Goal: Task Accomplishment & Management: Manage account settings

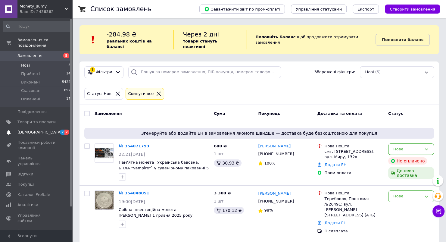
click at [30, 129] on span "[DEMOGRAPHIC_DATA]" at bounding box center [39, 131] width 45 height 5
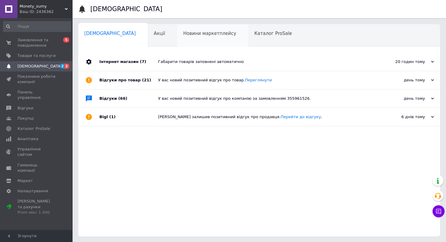
click at [193, 27] on div "Новини маркетплейсу 0" at bounding box center [212, 35] width 71 height 23
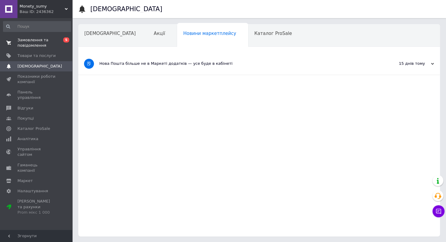
drag, startPoint x: 96, startPoint y: 37, endPoint x: 51, endPoint y: 37, distance: 45.2
click at [96, 37] on div "[DEMOGRAPHIC_DATA]" at bounding box center [113, 35] width 70 height 23
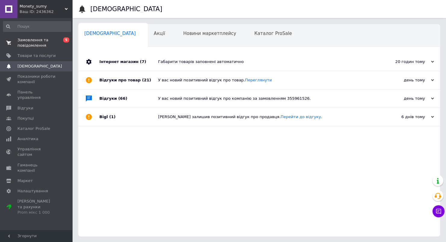
click at [36, 43] on span "Замовлення та повідомлення" at bounding box center [36, 42] width 38 height 11
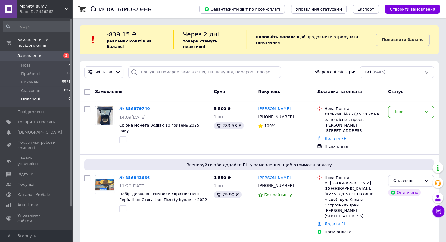
click at [32, 96] on span "Оплачені" at bounding box center [30, 98] width 19 height 5
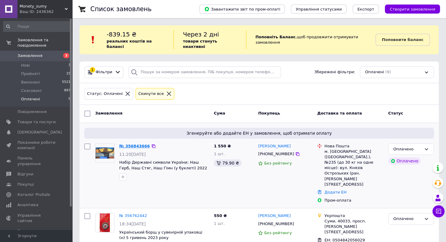
click at [136, 144] on link "№ 356843666" at bounding box center [134, 146] width 31 height 5
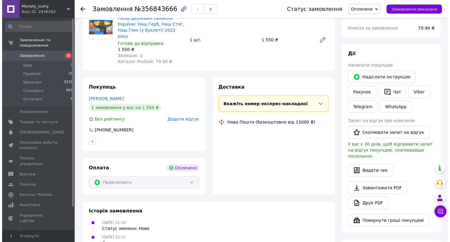
scroll to position [90, 0]
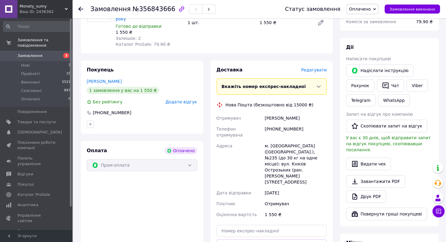
click at [315, 67] on span "Редагувати" at bounding box center [314, 69] width 26 height 5
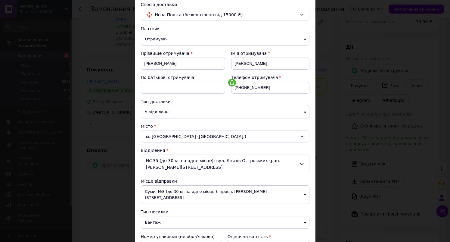
scroll to position [120, 0]
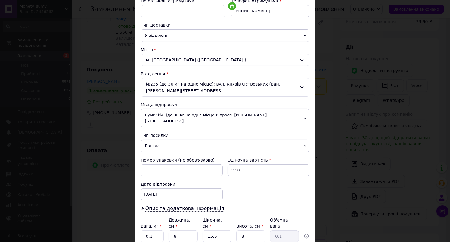
click at [167, 140] on span "Вантаж" at bounding box center [225, 145] width 169 height 13
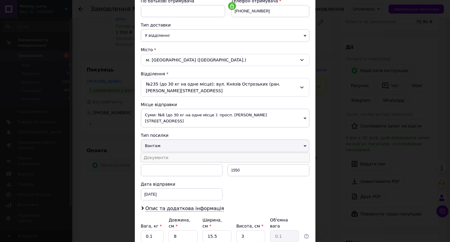
click at [167, 153] on li "Документи" at bounding box center [225, 157] width 169 height 9
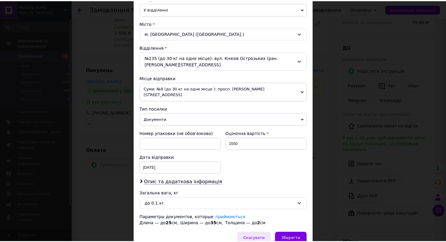
scroll to position [169, 0]
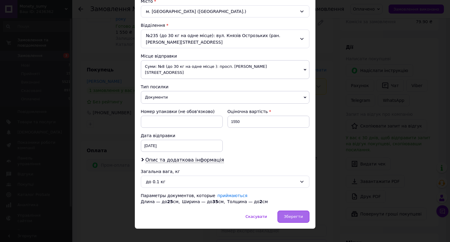
click at [289, 214] on span "Зберегти" at bounding box center [293, 216] width 19 height 5
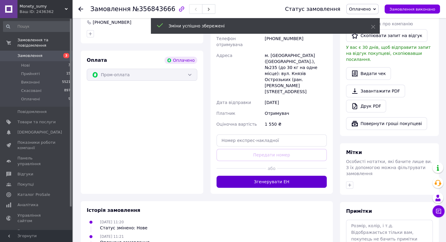
click at [270, 176] on button "Згенерувати ЕН" at bounding box center [271, 182] width 111 height 12
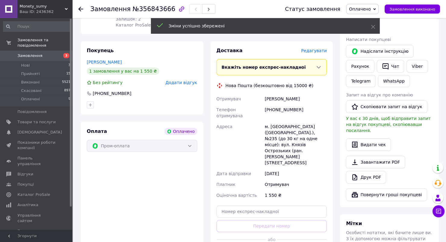
scroll to position [30, 0]
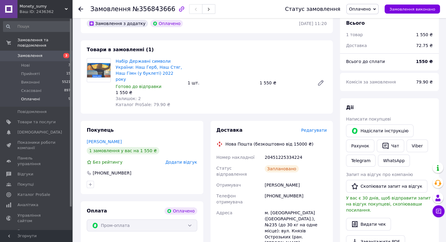
click at [34, 96] on span "Оплачені" at bounding box center [30, 98] width 19 height 5
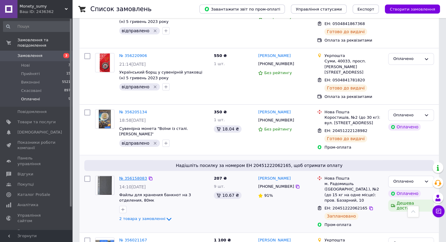
click at [127, 176] on link "№ 356158083" at bounding box center [133, 178] width 28 height 5
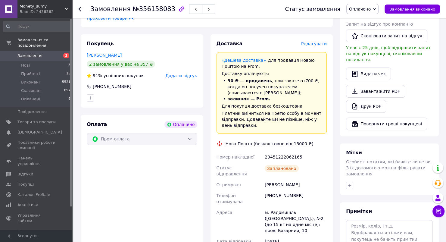
scroll to position [175, 0]
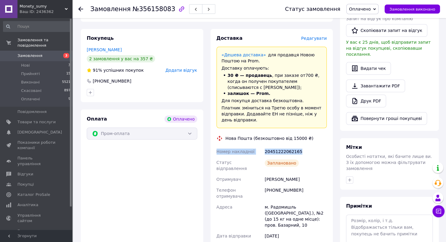
drag, startPoint x: 298, startPoint y: 140, endPoint x: 217, endPoint y: 135, distance: 81.2
click at [217, 146] on div "Номер накладної 20451222062165 Статус відправлення Заплановано Отримувач [PERSO…" at bounding box center [271, 204] width 113 height 117
copy div "Номер накладної 20451222062165"
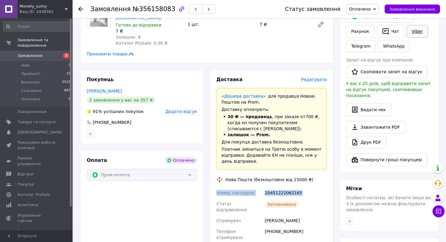
scroll to position [85, 0]
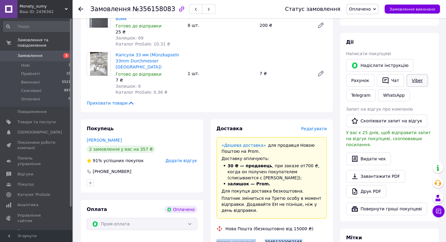
click at [415, 78] on link "Viber" at bounding box center [416, 80] width 21 height 13
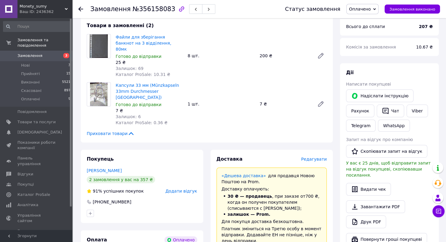
scroll to position [0, 0]
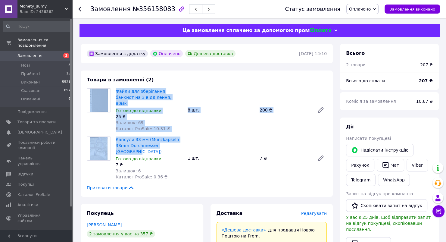
drag, startPoint x: 182, startPoint y: 142, endPoint x: 110, endPoint y: 95, distance: 86.1
click at [110, 95] on div "Товари в замовленні (2) Файли для зберігання банкнот на 3 відділення, 80мк Гото…" at bounding box center [207, 133] width 252 height 126
copy div "Файли для зберігання банкнот на 3 відділення, 80мк Готово до відправки 25 ₴ Зал…"
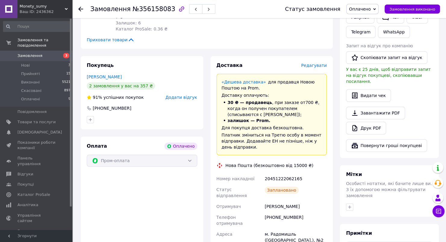
scroll to position [181, 0]
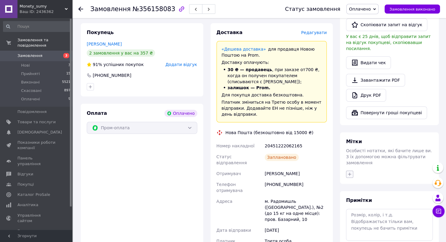
click at [347, 172] on icon "button" at bounding box center [349, 174] width 5 height 5
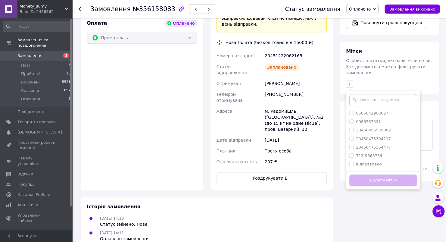
scroll to position [271, 0]
click at [353, 161] on input "відправлено" at bounding box center [351, 163] width 4 height 4
checkbox input "true"
click at [357, 174] on button "Додати мітку" at bounding box center [383, 180] width 68 height 12
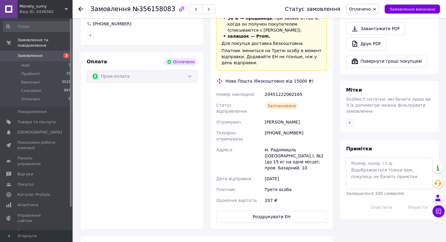
scroll to position [181, 0]
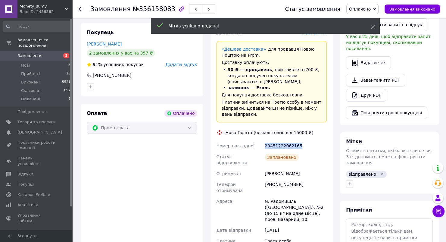
drag, startPoint x: 301, startPoint y: 132, endPoint x: 266, endPoint y: 133, distance: 34.9
click at [266, 140] on div "20451222062165" at bounding box center [295, 145] width 64 height 11
copy div "20451222062165"
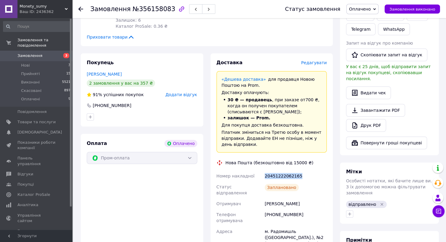
scroll to position [151, 0]
click at [36, 96] on span "Оплачені" at bounding box center [30, 98] width 19 height 5
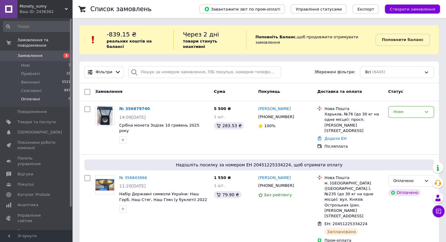
click at [36, 96] on span "Оплачені" at bounding box center [30, 98] width 19 height 5
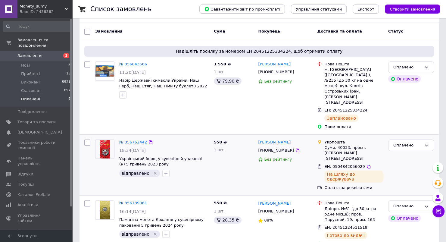
scroll to position [90, 0]
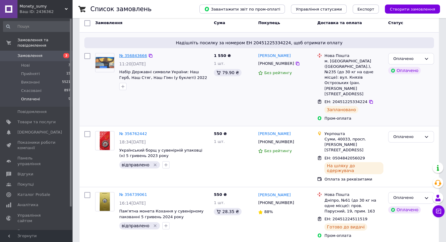
click at [133, 53] on link "№ 356843666" at bounding box center [133, 55] width 28 height 5
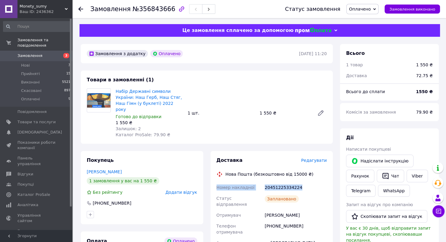
drag, startPoint x: 299, startPoint y: 182, endPoint x: 214, endPoint y: 182, distance: 85.2
copy div "Номер накладної 20451225334224"
click at [420, 178] on link "Viber" at bounding box center [416, 176] width 21 height 13
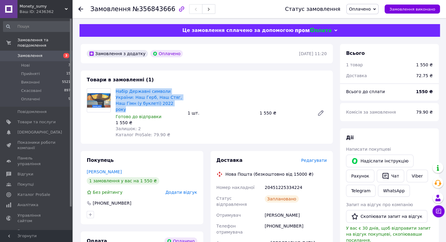
drag, startPoint x: 158, startPoint y: 105, endPoint x: 114, endPoint y: 91, distance: 46.6
click at [114, 91] on div "Набір Державні символи України: Наш Герб, Наш Стяг, Наш Гімн (у буклеті) 2022 р…" at bounding box center [149, 113] width 72 height 52
copy link "Набір Державні символи України: Наш Герб, Наш Стяг, Наш Гімн (у буклеті) 2022 р…"
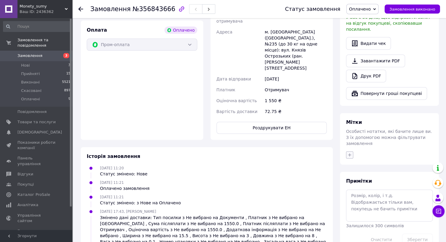
click at [351, 152] on icon "button" at bounding box center [349, 154] width 5 height 5
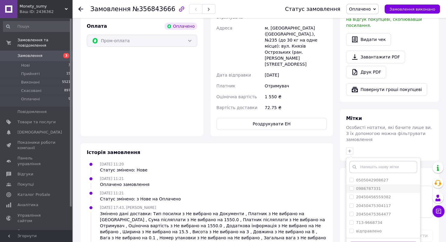
scroll to position [216, 0]
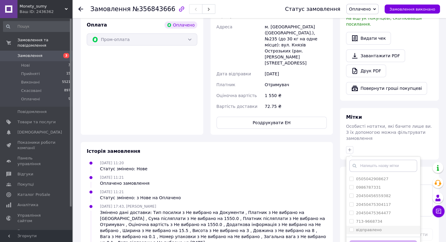
drag, startPoint x: 352, startPoint y: 215, endPoint x: 362, endPoint y: 232, distance: 19.6
click at [352, 227] on input "відправлено" at bounding box center [351, 229] width 4 height 4
checkbox input "true"
click at [362, 240] on button "Додати мітку" at bounding box center [383, 246] width 68 height 12
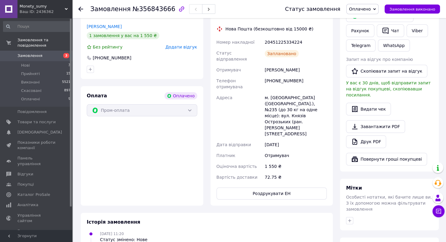
scroll to position [95, 0]
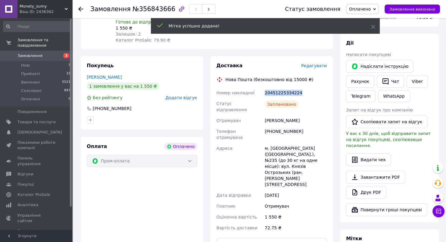
drag, startPoint x: 300, startPoint y: 87, endPoint x: 265, endPoint y: 87, distance: 34.9
click at [265, 87] on div "20451225334224" at bounding box center [295, 92] width 64 height 11
copy div "20451225334224"
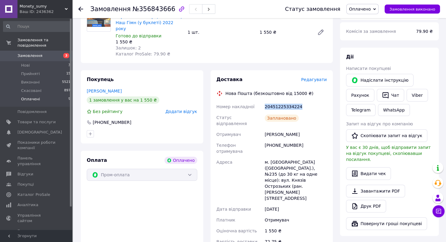
scroll to position [60, 0]
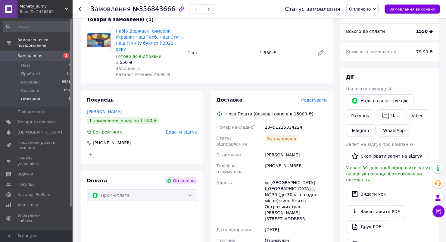
click at [27, 96] on span "Оплачені" at bounding box center [30, 98] width 19 height 5
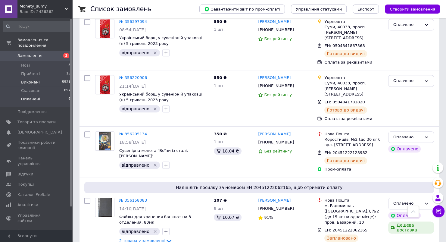
scroll to position [394, 0]
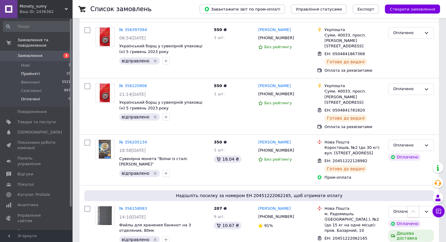
click at [37, 71] on span "Прийняті" at bounding box center [30, 73] width 19 height 5
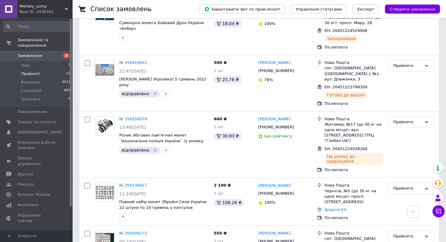
scroll to position [271, 0]
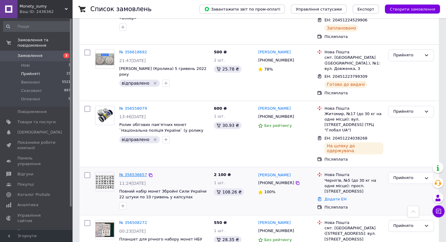
click at [136, 172] on link "№ 356536657" at bounding box center [133, 174] width 28 height 5
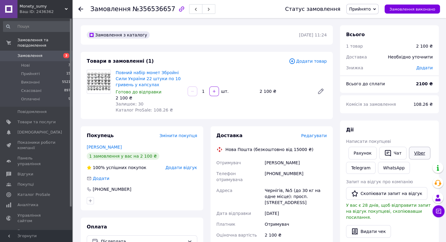
click at [416, 152] on link "Viber" at bounding box center [419, 153] width 21 height 13
click at [318, 135] on span "Редагувати" at bounding box center [314, 135] width 26 height 5
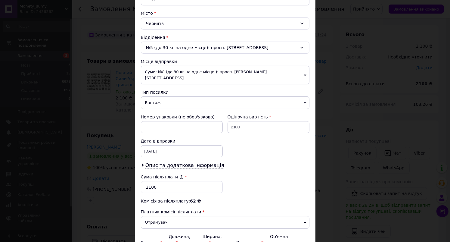
scroll to position [181, 0]
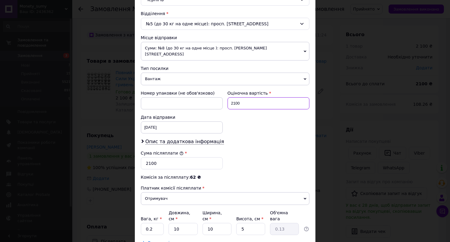
click at [250, 100] on input "2100" at bounding box center [269, 103] width 82 height 12
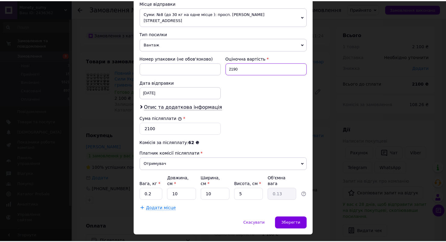
scroll to position [216, 0]
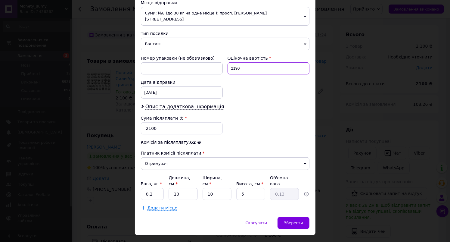
type input "2190"
click at [161, 122] on input "2100" at bounding box center [182, 128] width 82 height 12
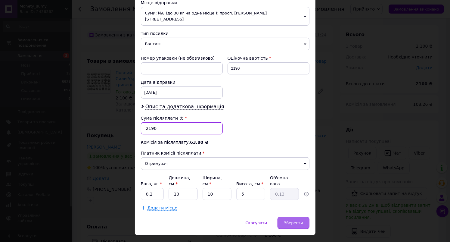
type input "2190"
click at [295, 220] on span "Зберегти" at bounding box center [293, 222] width 19 height 5
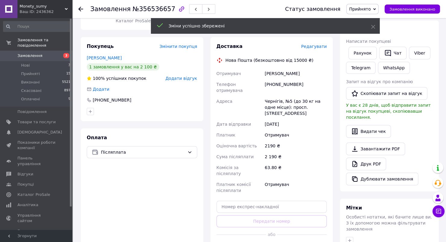
scroll to position [90, 0]
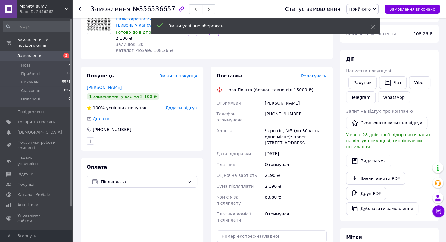
scroll to position [30, 0]
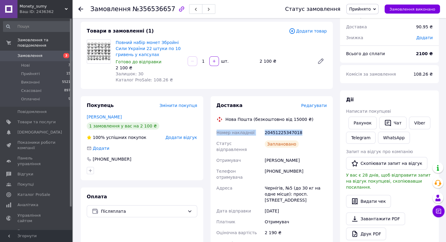
drag, startPoint x: 300, startPoint y: 132, endPoint x: 215, endPoint y: 132, distance: 84.9
click at [215, 132] on div "Номер накладної 20451225347018 Статус відправлення Заплановано Отримувач [PERSO…" at bounding box center [271, 210] width 113 height 166
copy div "Номер накладної 20451225347018"
click at [422, 123] on link "Viber" at bounding box center [419, 123] width 21 height 13
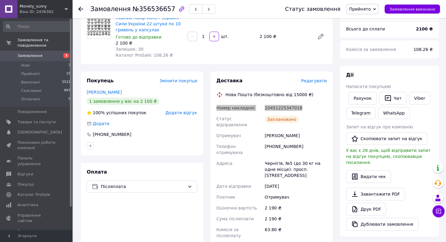
scroll to position [90, 0]
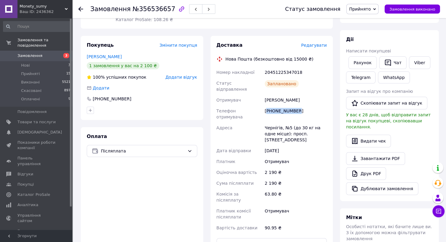
drag, startPoint x: 295, startPoint y: 105, endPoint x: 269, endPoint y: 106, distance: 26.2
click at [269, 106] on div "[PHONE_NUMBER]" at bounding box center [295, 113] width 64 height 17
drag, startPoint x: 328, startPoint y: 67, endPoint x: 318, endPoint y: 65, distance: 10.5
click at [328, 67] on div "Доставка Редагувати Нова Пошта (безкоштовно від 15000 ₴) Номер накладної 204512…" at bounding box center [271, 146] width 123 height 220
drag, startPoint x: 289, startPoint y: 73, endPoint x: 253, endPoint y: 74, distance: 36.1
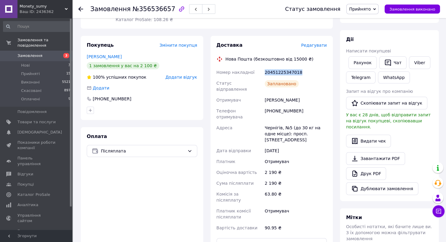
click at [253, 74] on div "Номер накладної 20451225347018 Статус відправлення Заплановано Отримувач [PERSO…" at bounding box center [271, 150] width 113 height 166
copy div "Номер накладної 20451225347018"
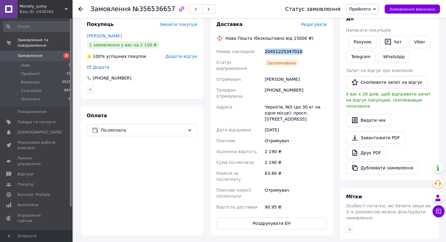
scroll to position [181, 0]
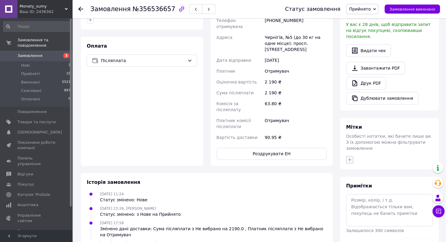
click at [347, 157] on icon "button" at bounding box center [349, 159] width 5 height 5
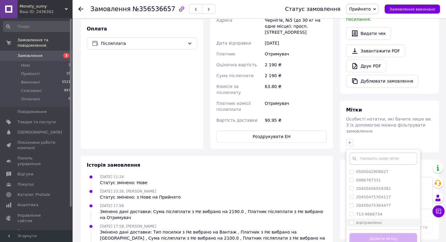
scroll to position [214, 0]
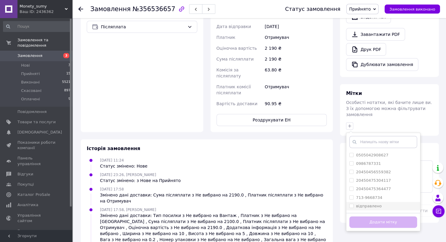
click at [353, 204] on input "відправлено" at bounding box center [351, 206] width 4 height 4
checkbox input "true"
click at [361, 216] on button "Додати мітку" at bounding box center [383, 222] width 68 height 12
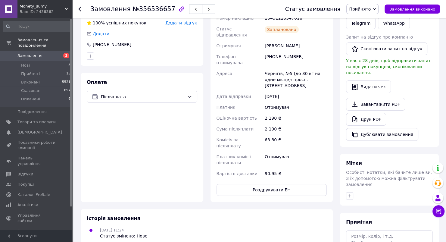
scroll to position [124, 0]
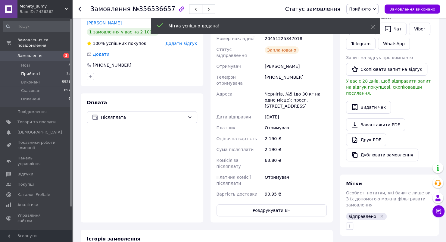
click at [26, 71] on span "Прийняті" at bounding box center [30, 73] width 19 height 5
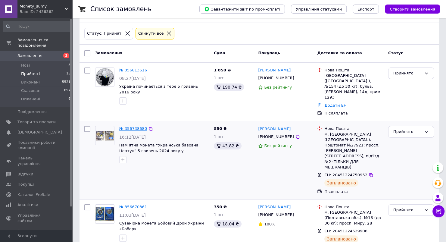
click at [133, 126] on link "№ 356738680" at bounding box center [133, 128] width 28 height 5
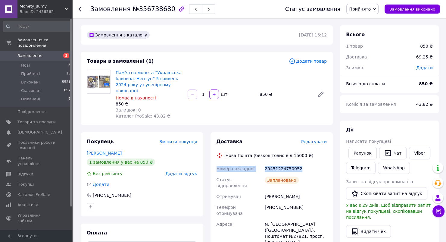
drag, startPoint x: 298, startPoint y: 161, endPoint x: 212, endPoint y: 158, distance: 86.2
copy div "Номер накладної 20451224750952"
click at [413, 153] on link "Viber" at bounding box center [419, 153] width 21 height 13
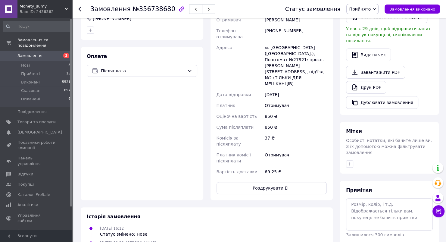
scroll to position [181, 0]
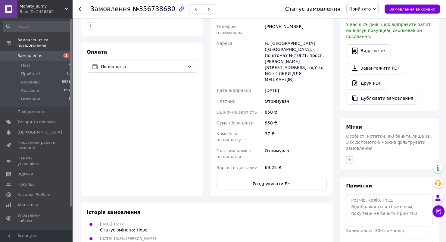
click at [349, 158] on icon "button" at bounding box center [349, 159] width 3 height 3
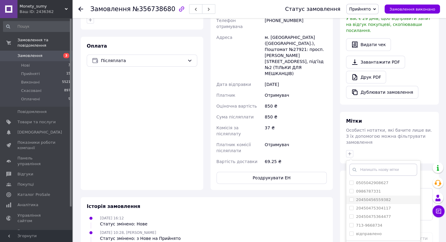
scroll to position [190, 0]
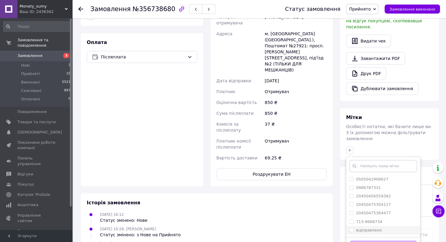
click at [350, 228] on input "відправлено" at bounding box center [351, 230] width 4 height 4
checkbox input "true"
click at [359, 240] on button "Додати мітку" at bounding box center [383, 246] width 68 height 12
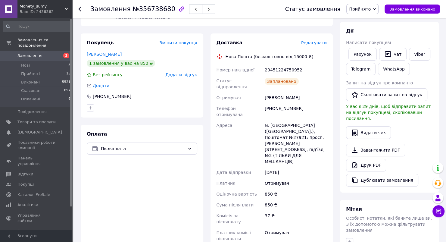
scroll to position [39, 0]
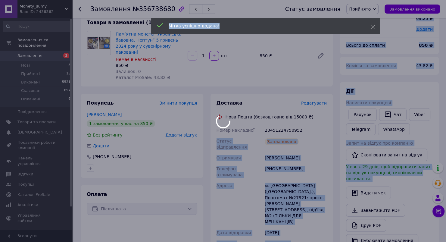
drag, startPoint x: 287, startPoint y: 125, endPoint x: 264, endPoint y: 124, distance: 22.6
click at [264, 124] on body "Monety_sumy Ваш ID: 2436362 Сайт Monety_sumy Кабінет покупця Перевірити стан си…" at bounding box center [223, 199] width 446 height 476
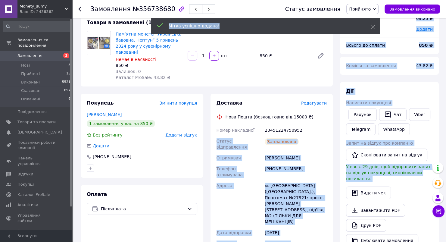
click at [302, 125] on div "20451224750952" at bounding box center [295, 130] width 64 height 11
click at [300, 125] on div "20451224750952" at bounding box center [295, 130] width 64 height 11
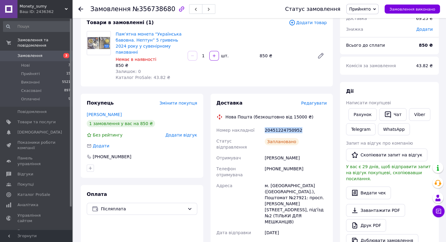
drag, startPoint x: 301, startPoint y: 124, endPoint x: 262, endPoint y: 124, distance: 38.2
click at [262, 125] on div "Номер накладної 20451224750952 Статус відправлення Заплановано Отримувач [PERSO…" at bounding box center [271, 220] width 113 height 190
copy div "Номер накладної 20451224750952"
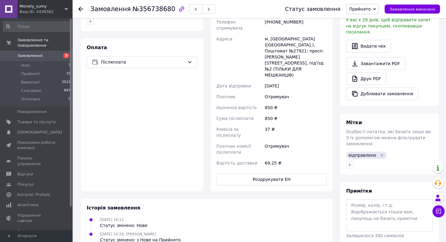
scroll to position [52, 0]
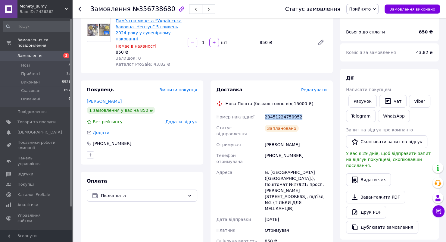
click at [130, 25] on link "Пам’ятна монета “Українська бавовна. Нептун” 5 гривень 2024 року у сувенірному …" at bounding box center [149, 29] width 66 height 23
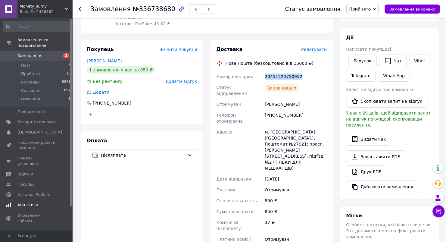
scroll to position [82, 0]
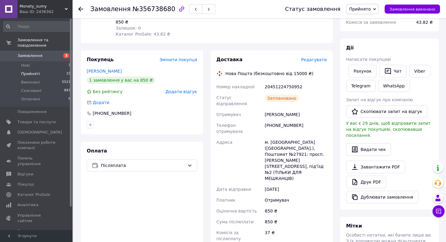
click at [42, 70] on li "Прийняті 15" at bounding box center [37, 74] width 74 height 8
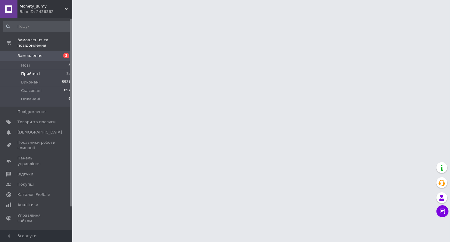
click at [34, 71] on span "Прийняті" at bounding box center [30, 73] width 19 height 5
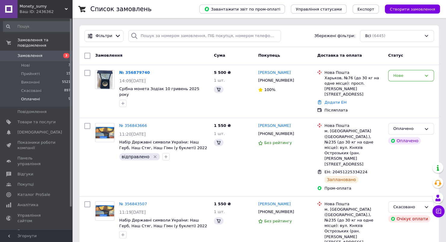
click at [34, 96] on span "Оплачені" at bounding box center [30, 98] width 19 height 5
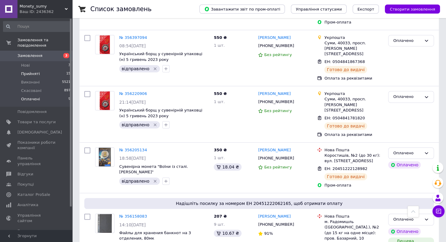
scroll to position [334, 0]
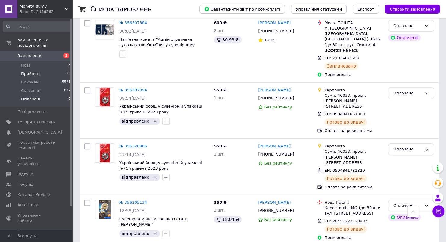
click at [30, 71] on span "Прийняті" at bounding box center [30, 73] width 19 height 5
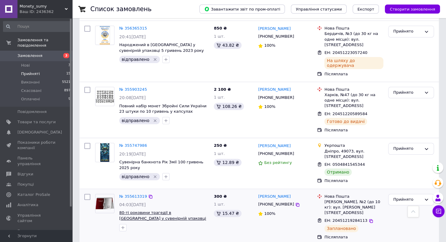
scroll to position [661, 0]
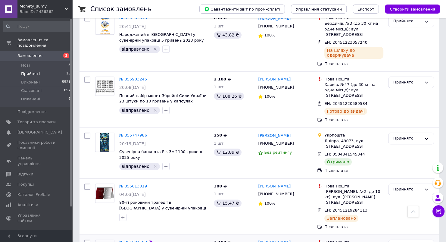
click at [132, 240] on link "№ 355581503" at bounding box center [133, 242] width 28 height 5
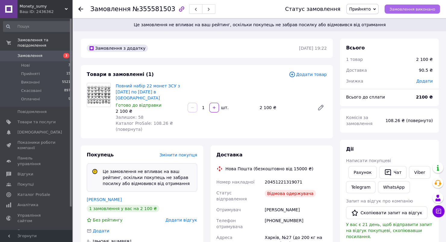
click at [410, 9] on span "Замовлення виконано" at bounding box center [412, 9] width 46 height 5
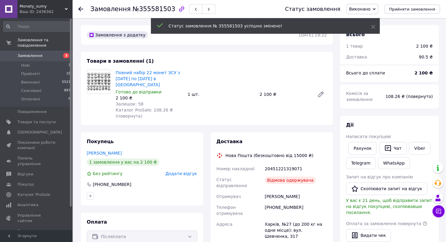
scroll to position [1, 0]
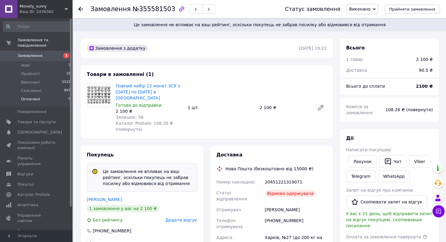
scroll to position [1, 0]
click at [36, 96] on span "Оплачені" at bounding box center [30, 98] width 19 height 5
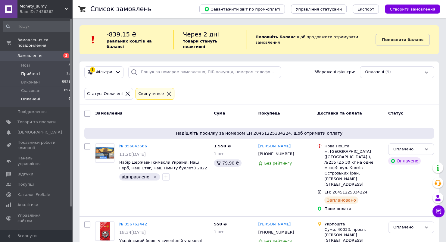
click at [35, 71] on span "Прийняті" at bounding box center [30, 73] width 19 height 5
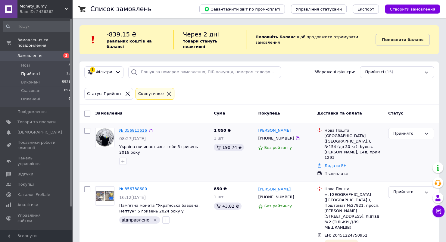
click at [130, 128] on link "№ 356813616" at bounding box center [133, 130] width 28 height 5
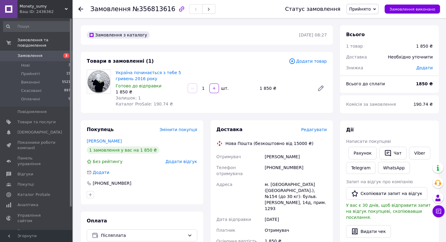
click at [314, 129] on span "Редагувати" at bounding box center [314, 129] width 26 height 5
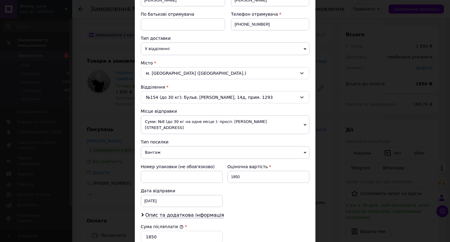
scroll to position [120, 0]
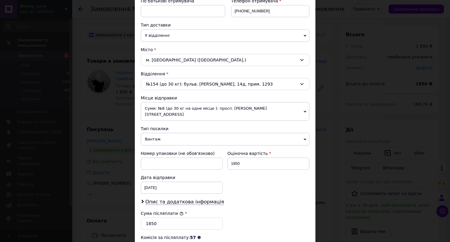
click at [161, 133] on span "Вантаж" at bounding box center [225, 139] width 169 height 13
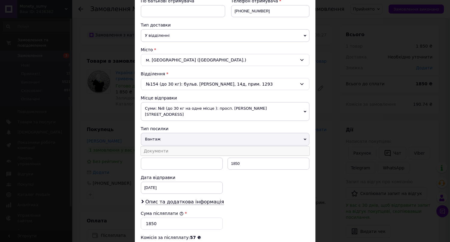
click at [158, 146] on li "Документи" at bounding box center [225, 150] width 169 height 9
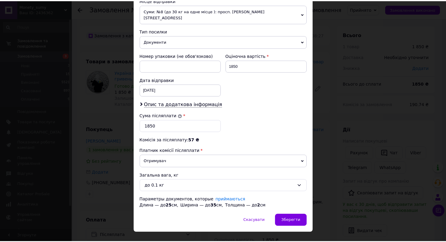
scroll to position [222, 0]
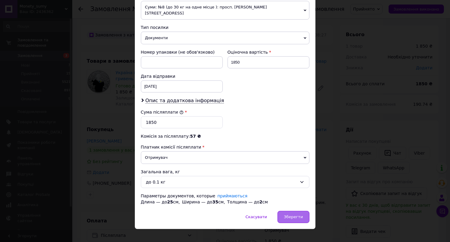
click at [295, 212] on div "Зберегти" at bounding box center [294, 217] width 32 height 12
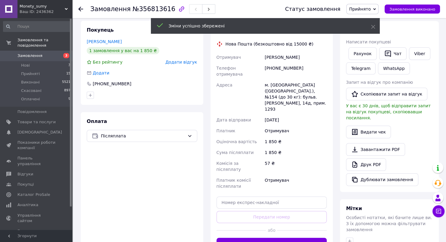
scroll to position [120, 0]
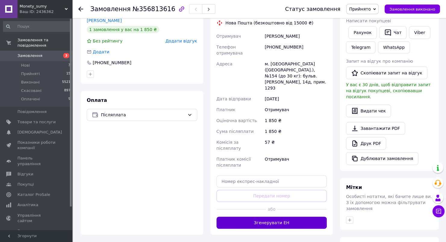
click at [260, 216] on button "Згенерувати ЕН" at bounding box center [271, 222] width 111 height 12
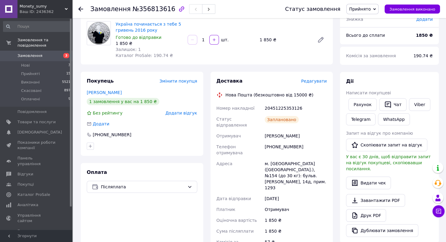
scroll to position [0, 0]
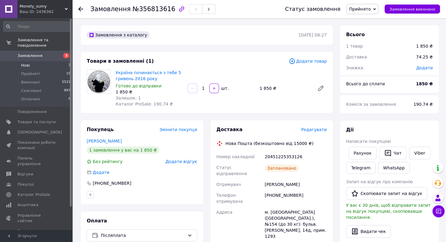
click at [29, 63] on span "Нові" at bounding box center [25, 65] width 9 height 5
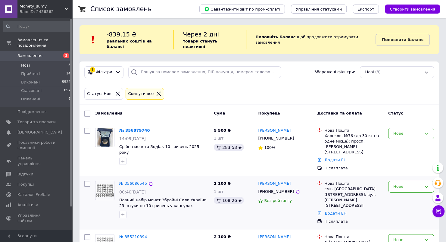
scroll to position [19, 0]
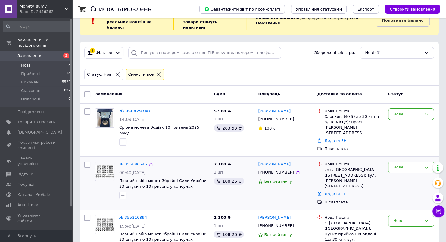
click at [133, 162] on link "№ 356086545" at bounding box center [133, 164] width 28 height 5
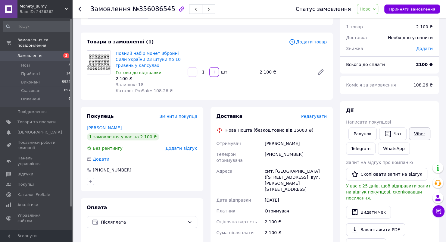
click at [421, 132] on link "Viber" at bounding box center [419, 133] width 21 height 13
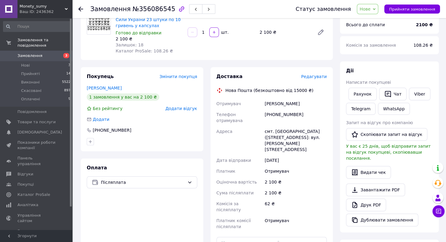
scroll to position [60, 0]
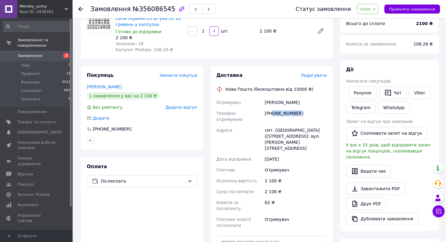
drag, startPoint x: 273, startPoint y: 113, endPoint x: 297, endPoint y: 113, distance: 24.4
click at [297, 113] on div "[PHONE_NUMBER]" at bounding box center [295, 116] width 64 height 17
copy div "0685011596"
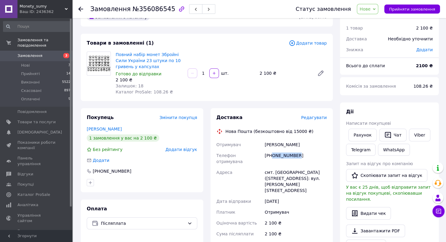
scroll to position [0, 0]
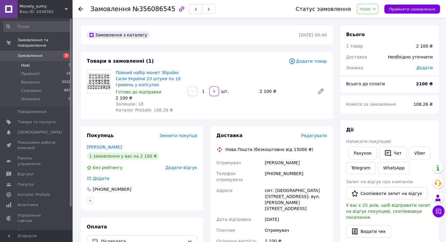
click at [29, 63] on span "Нові" at bounding box center [25, 65] width 9 height 5
